Goal: Information Seeking & Learning: Check status

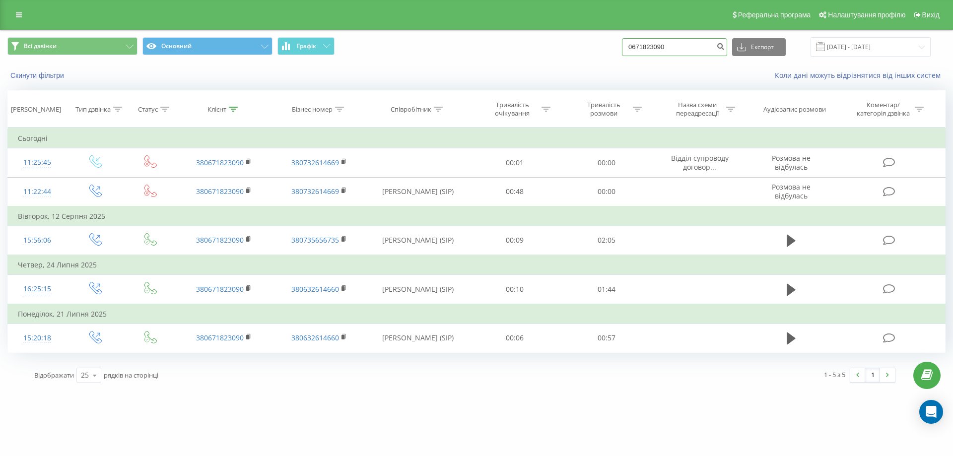
drag, startPoint x: 688, startPoint y: 45, endPoint x: 597, endPoint y: 49, distance: 91.4
click at [597, 49] on div "Всі дзвінки Основний Графік 0671823090 Експорт .csv .xls .xlsx 20.05.2025 - 20.…" at bounding box center [476, 46] width 938 height 19
type input "0506622475"
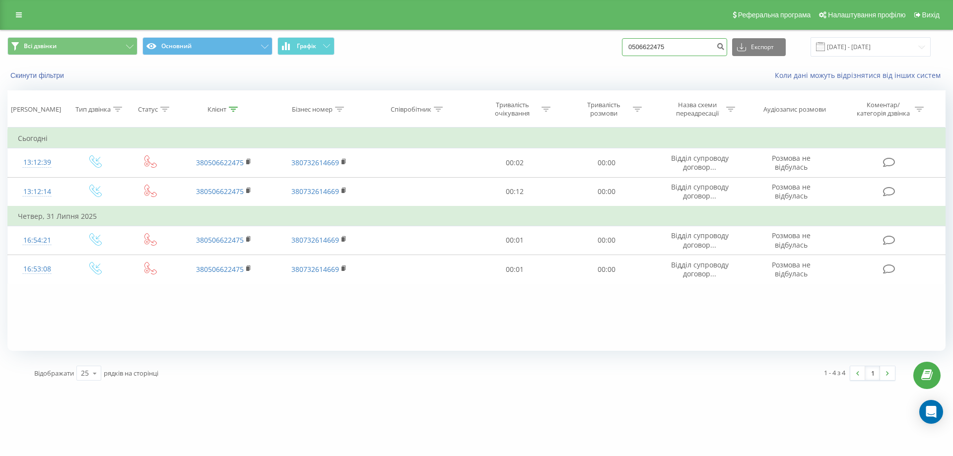
drag, startPoint x: 696, startPoint y: 47, endPoint x: 593, endPoint y: 45, distance: 102.8
click at [594, 45] on div "Всі дзвінки Основний Графік 0506622475 Експорт .csv .xls .xlsx 20.05.2025 - 20.…" at bounding box center [476, 46] width 938 height 19
type input "0987370400"
